Goal: Information Seeking & Learning: Learn about a topic

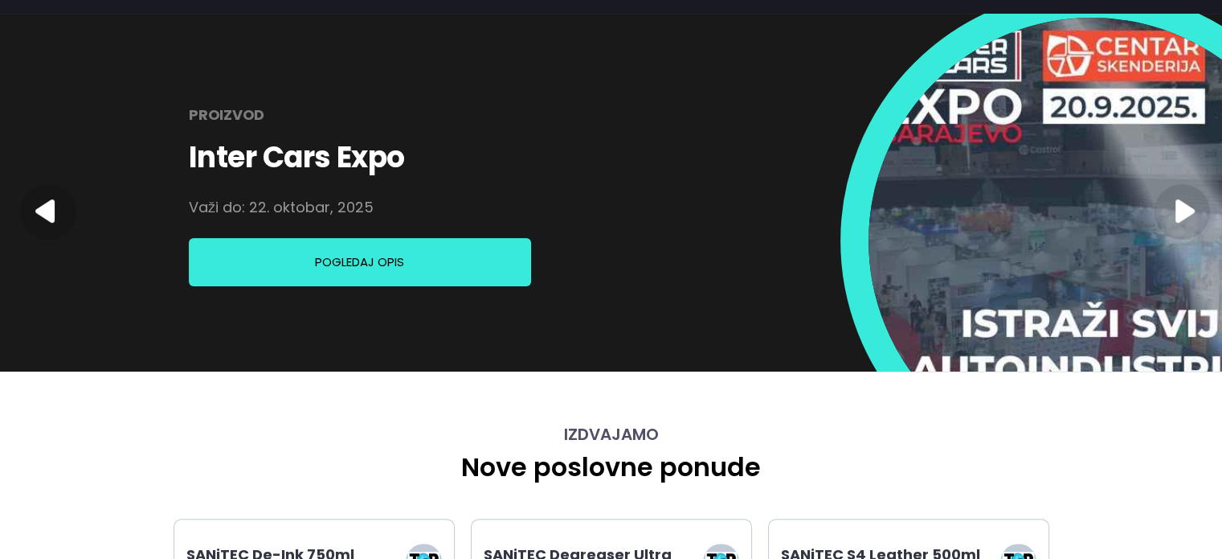
scroll to position [80, 0]
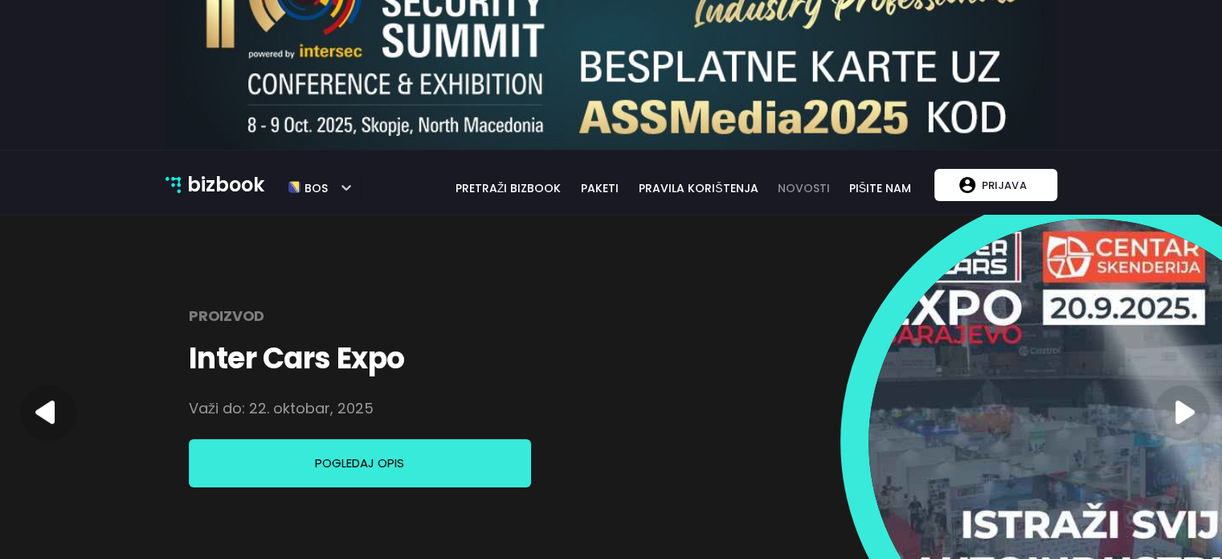
click at [805, 182] on link "novosti" at bounding box center [804, 188] width 71 height 18
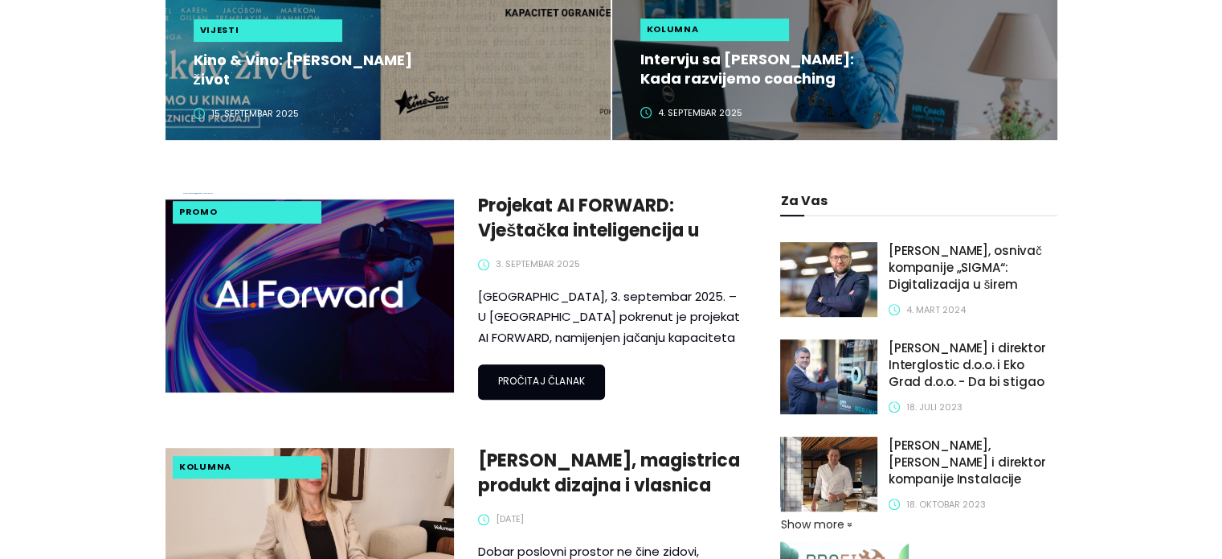
scroll to position [402, 0]
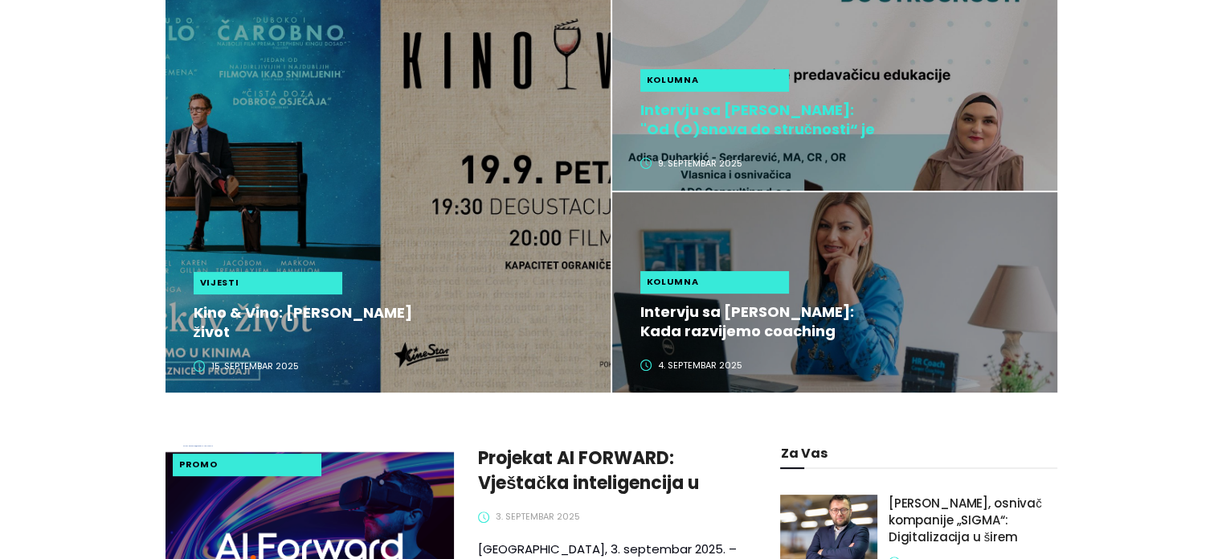
click at [673, 121] on h2 "Intervju sa [PERSON_NAME]: "Od (O)snova do stručnosti“ je edukacija koja mijenj…" at bounding box center [761, 119] width 240 height 39
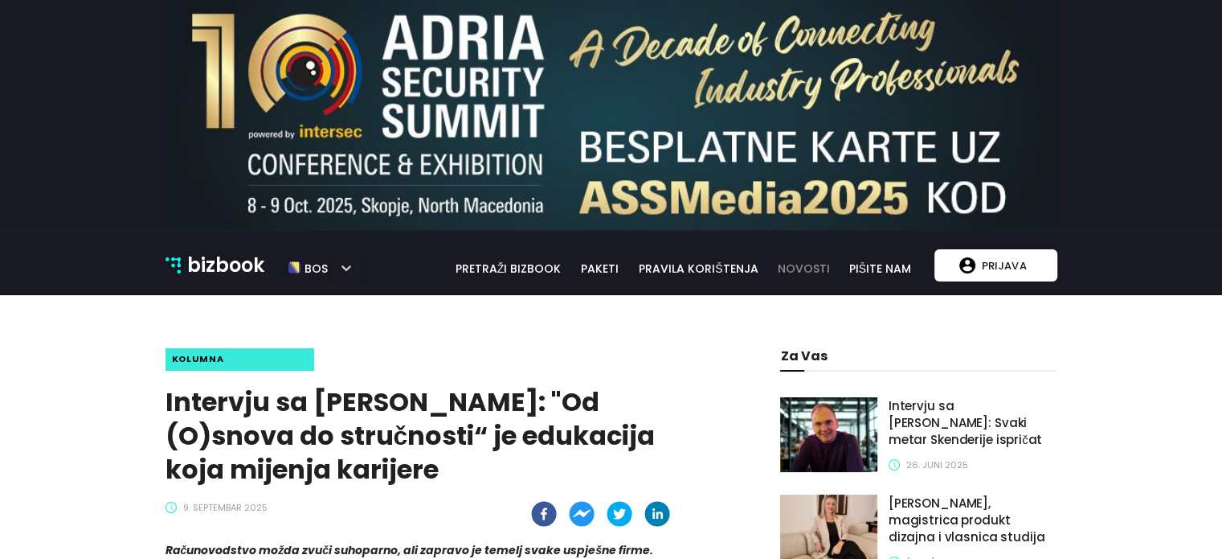
click at [827, 271] on link "novosti" at bounding box center [804, 269] width 71 height 18
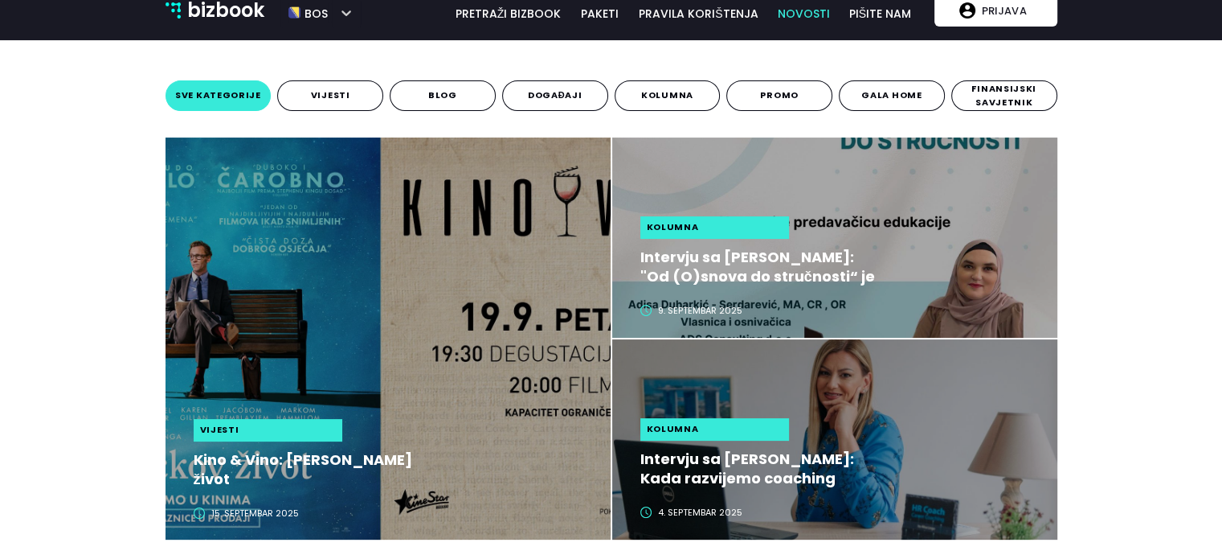
scroll to position [402, 0]
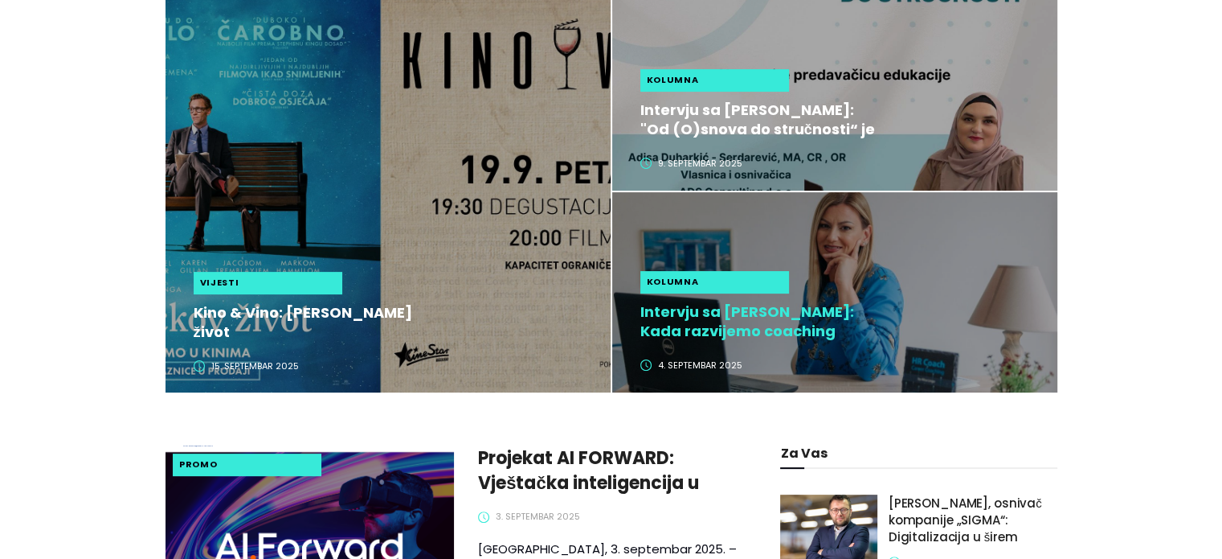
click at [739, 322] on h2 "Intervju sa [PERSON_NAME]: Kada razvijemo coaching kulturu, zaposlenici preuzim…" at bounding box center [761, 321] width 240 height 39
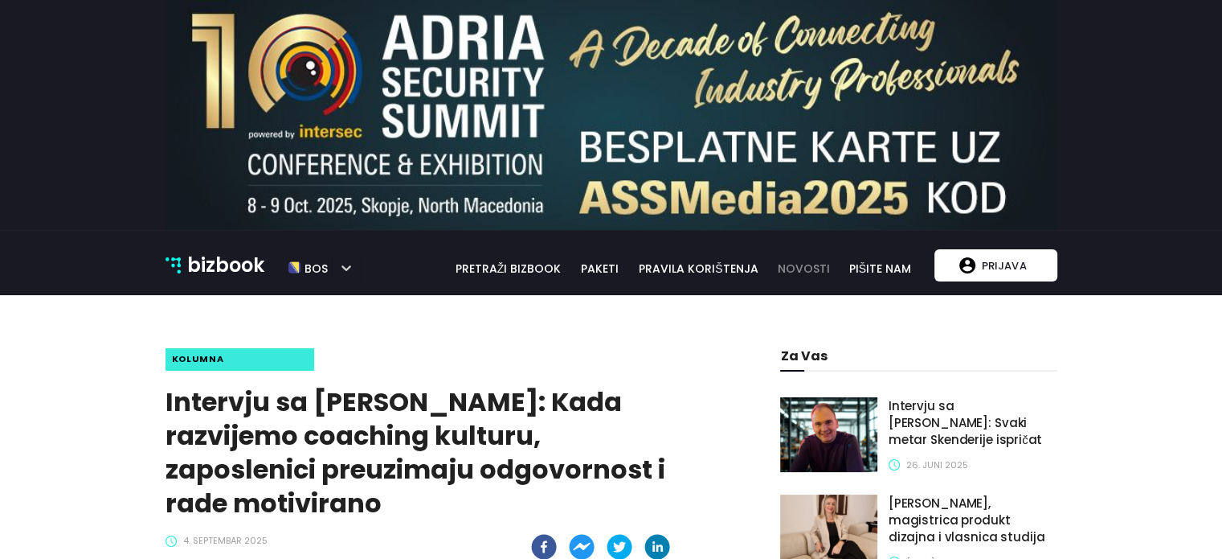
click at [788, 263] on link "novosti" at bounding box center [804, 269] width 71 height 18
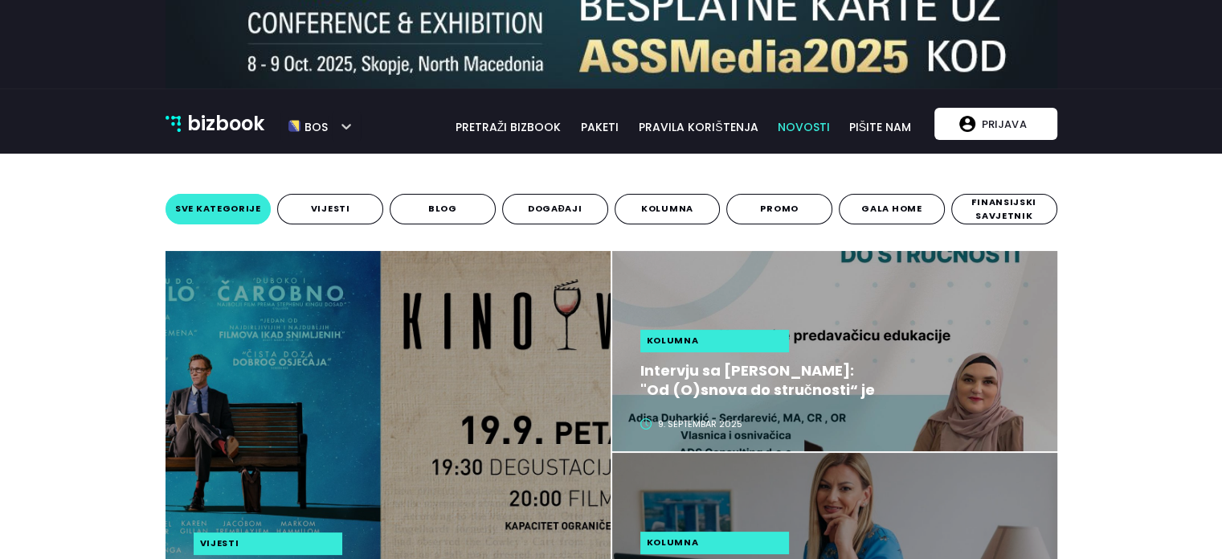
scroll to position [241, 0]
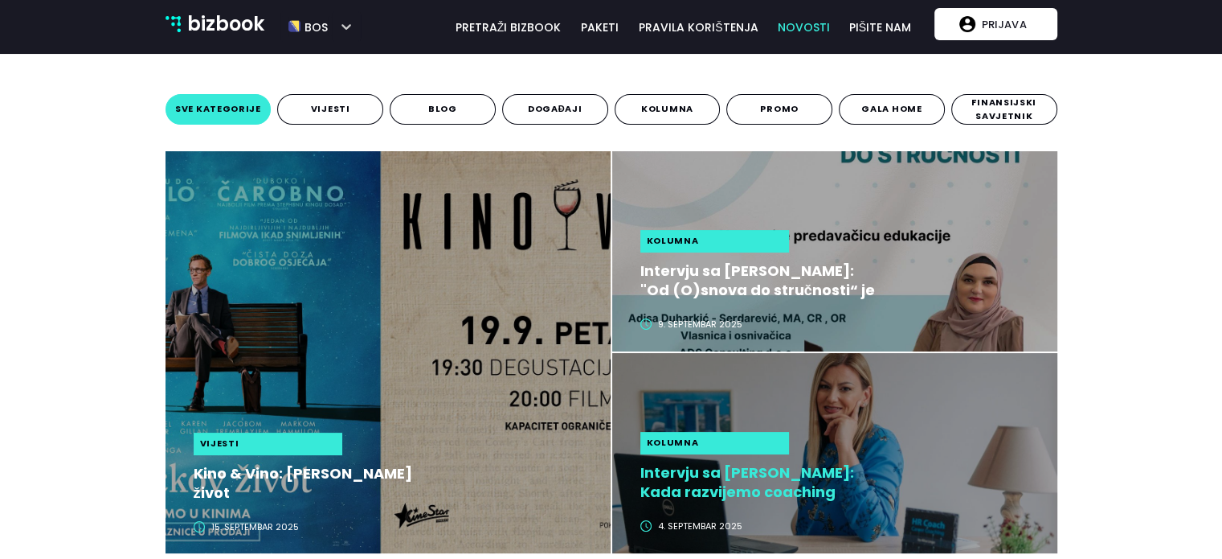
click at [743, 473] on h2 "Intervju sa [PERSON_NAME]: Kada razvijemo coaching kulturu, zaposlenici preuzim…" at bounding box center [761, 482] width 240 height 39
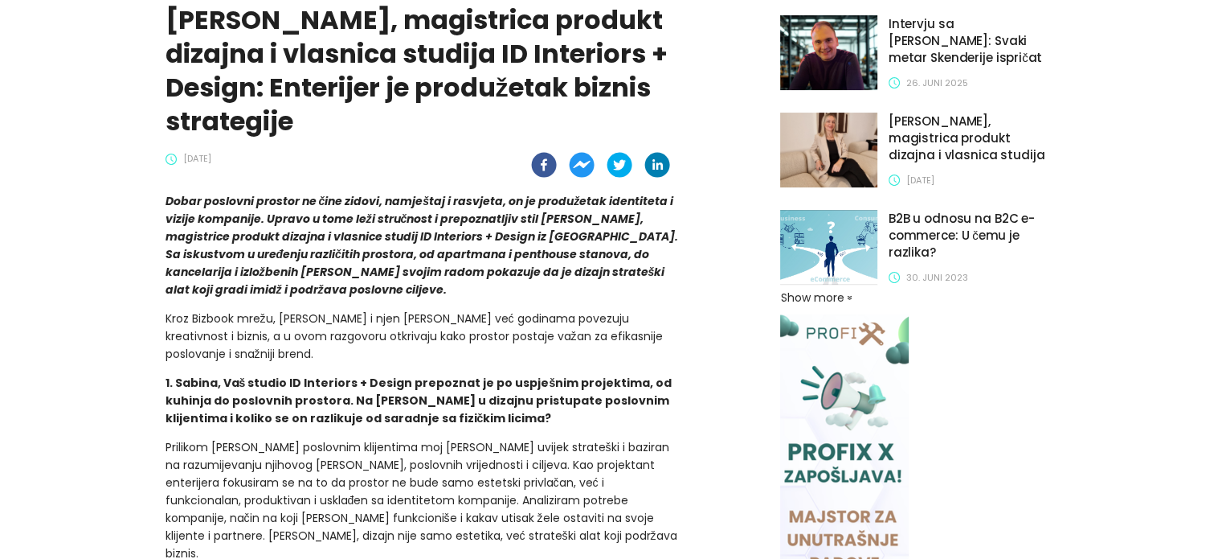
scroll to position [321, 0]
